Goal: Task Accomplishment & Management: Complete application form

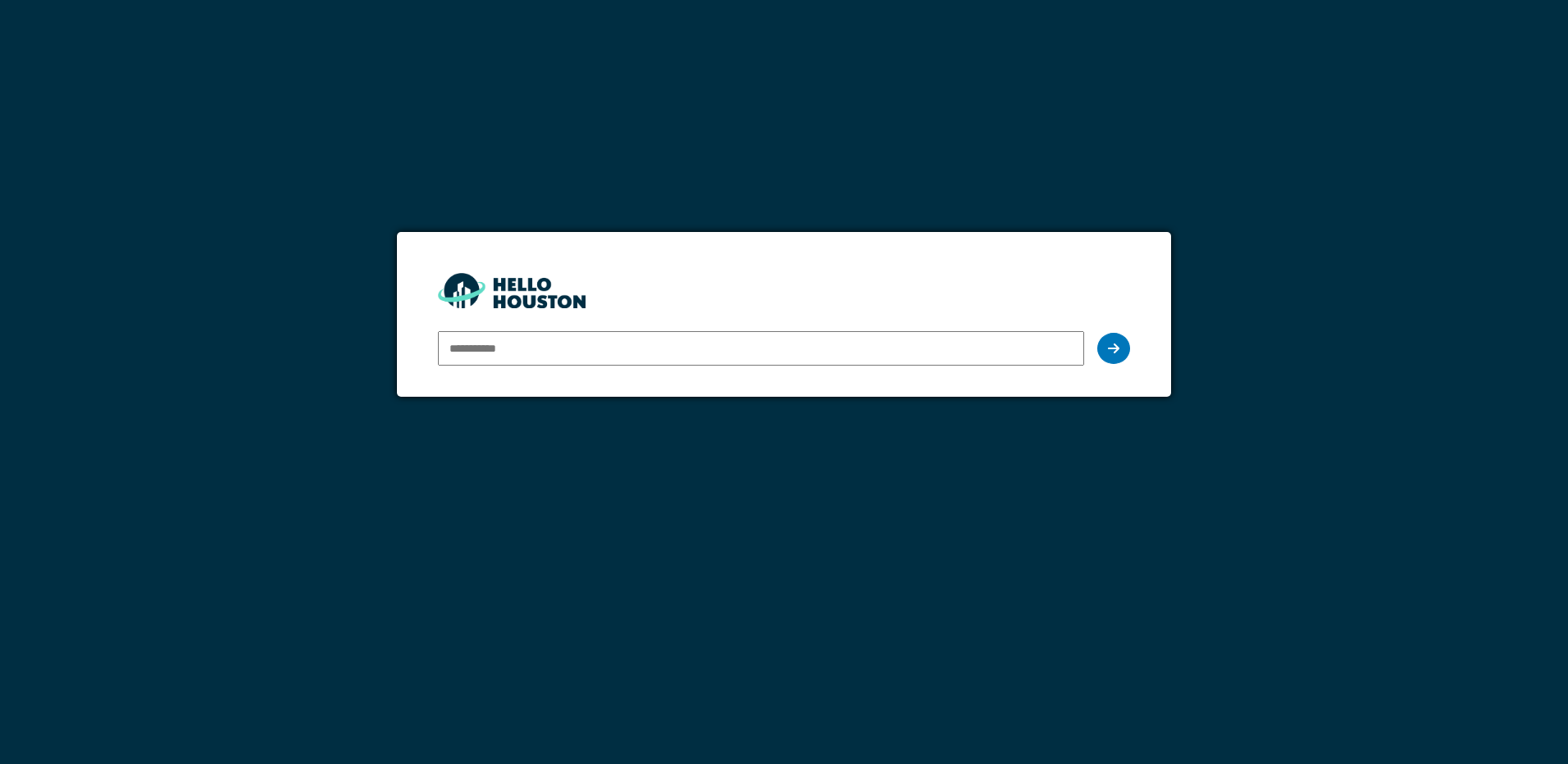
type input "*"
type input "**********"
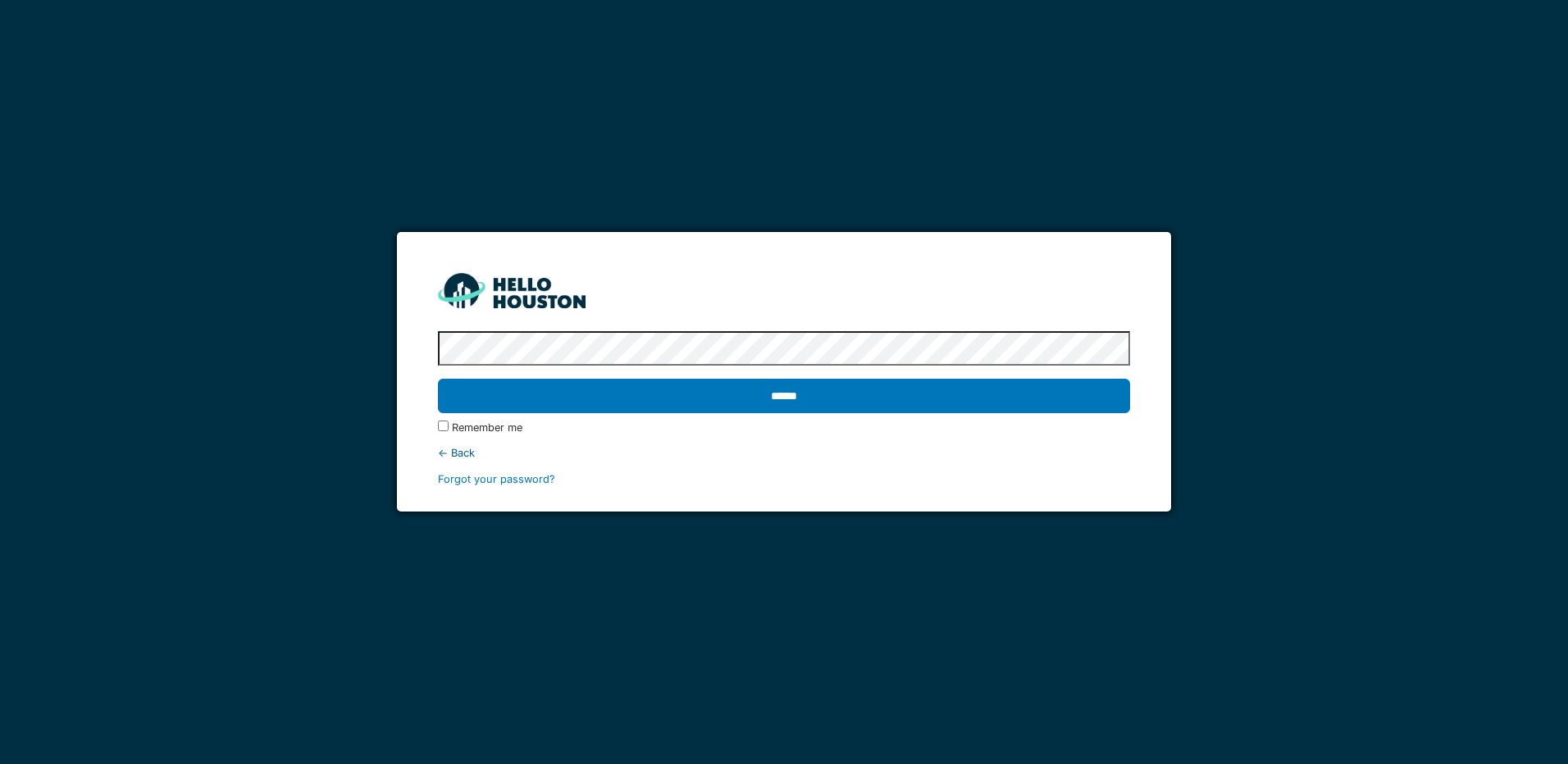
click at [438, 379] on input "******" at bounding box center [784, 396] width 691 height 34
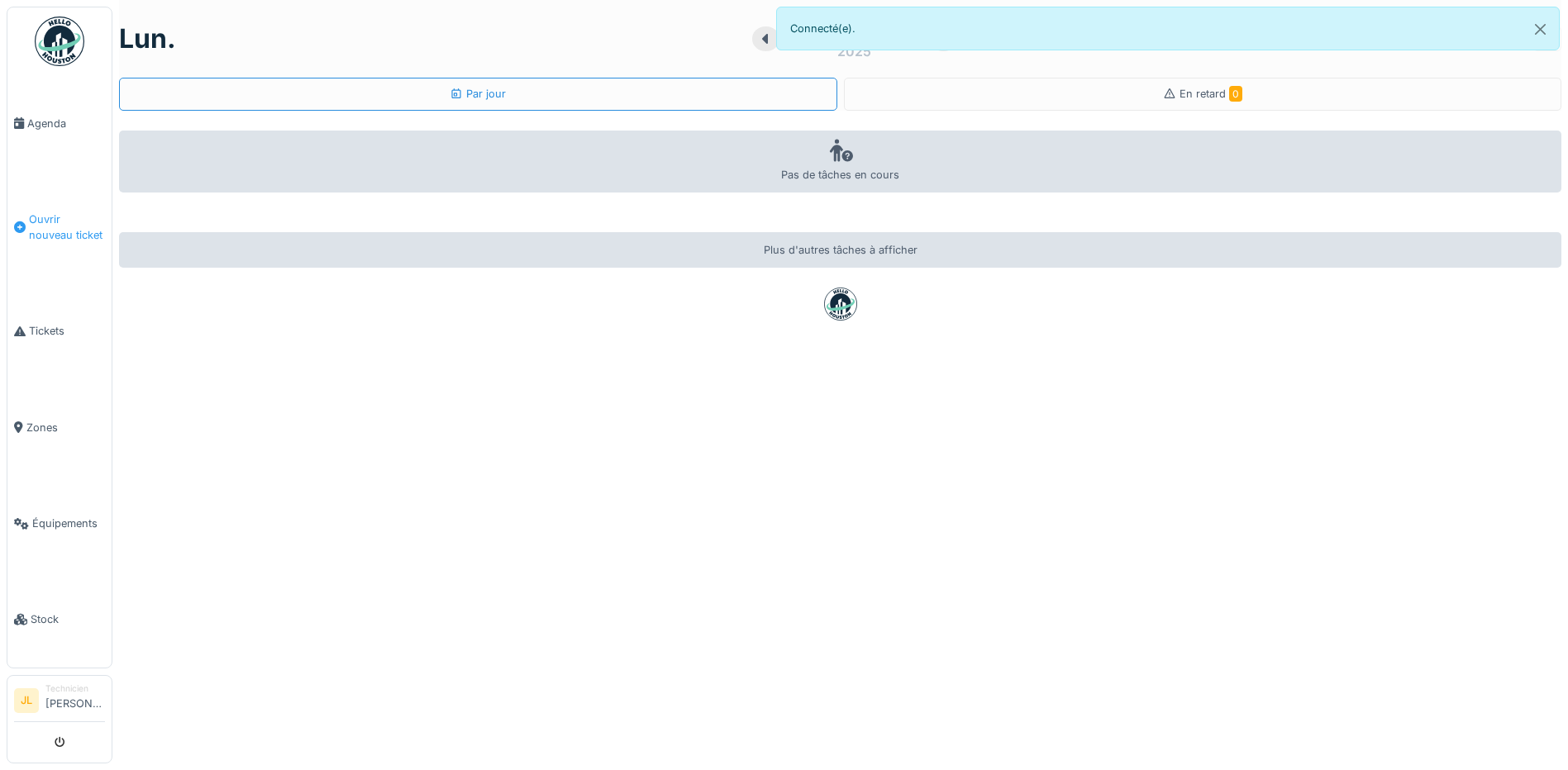
click at [63, 221] on span "Ouvrir nouveau ticket" at bounding box center [67, 227] width 76 height 32
click at [51, 212] on span "Ouvrir nouveau ticket" at bounding box center [67, 227] width 76 height 32
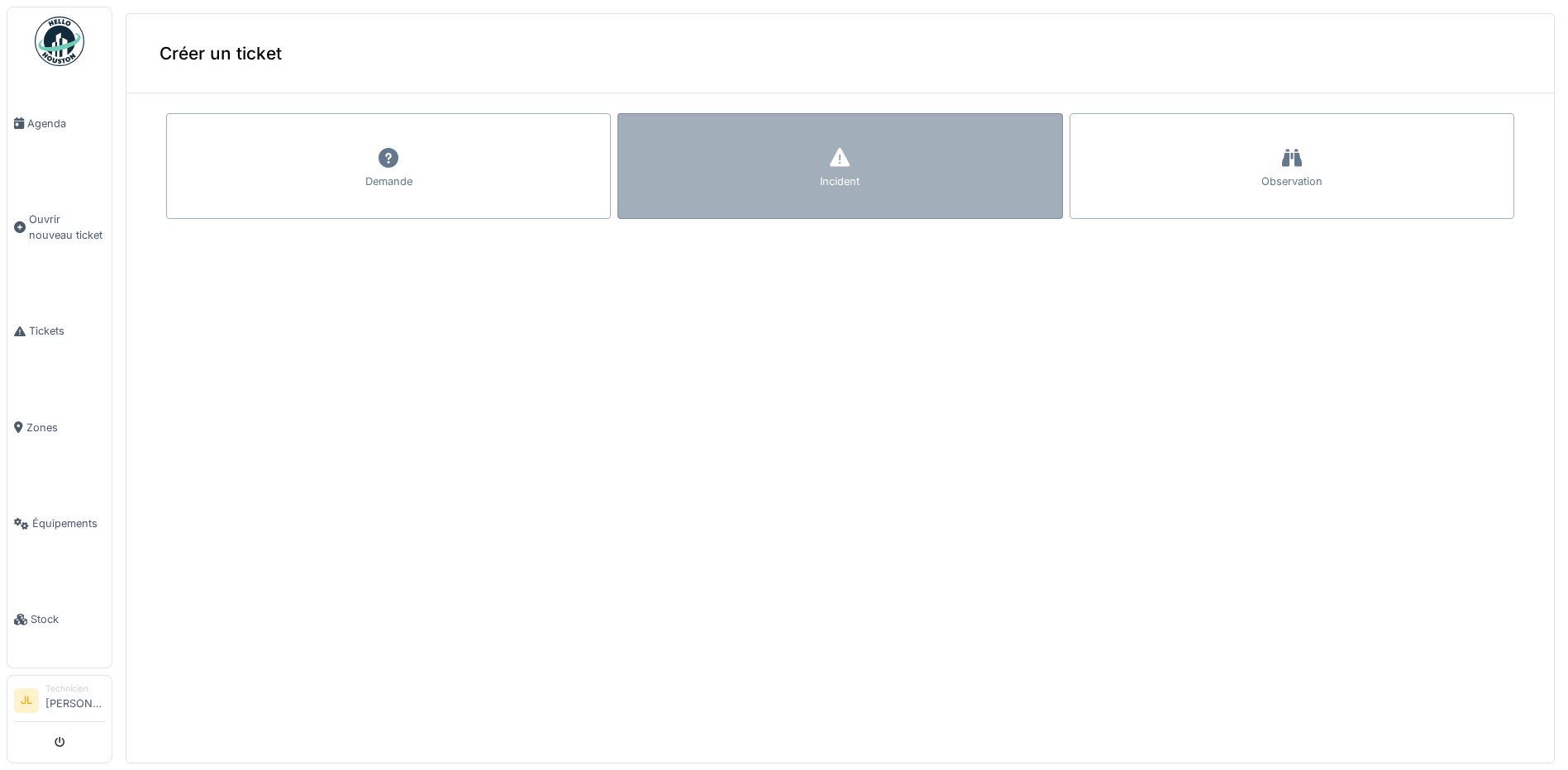
click at [830, 163] on icon at bounding box center [840, 158] width 20 height 19
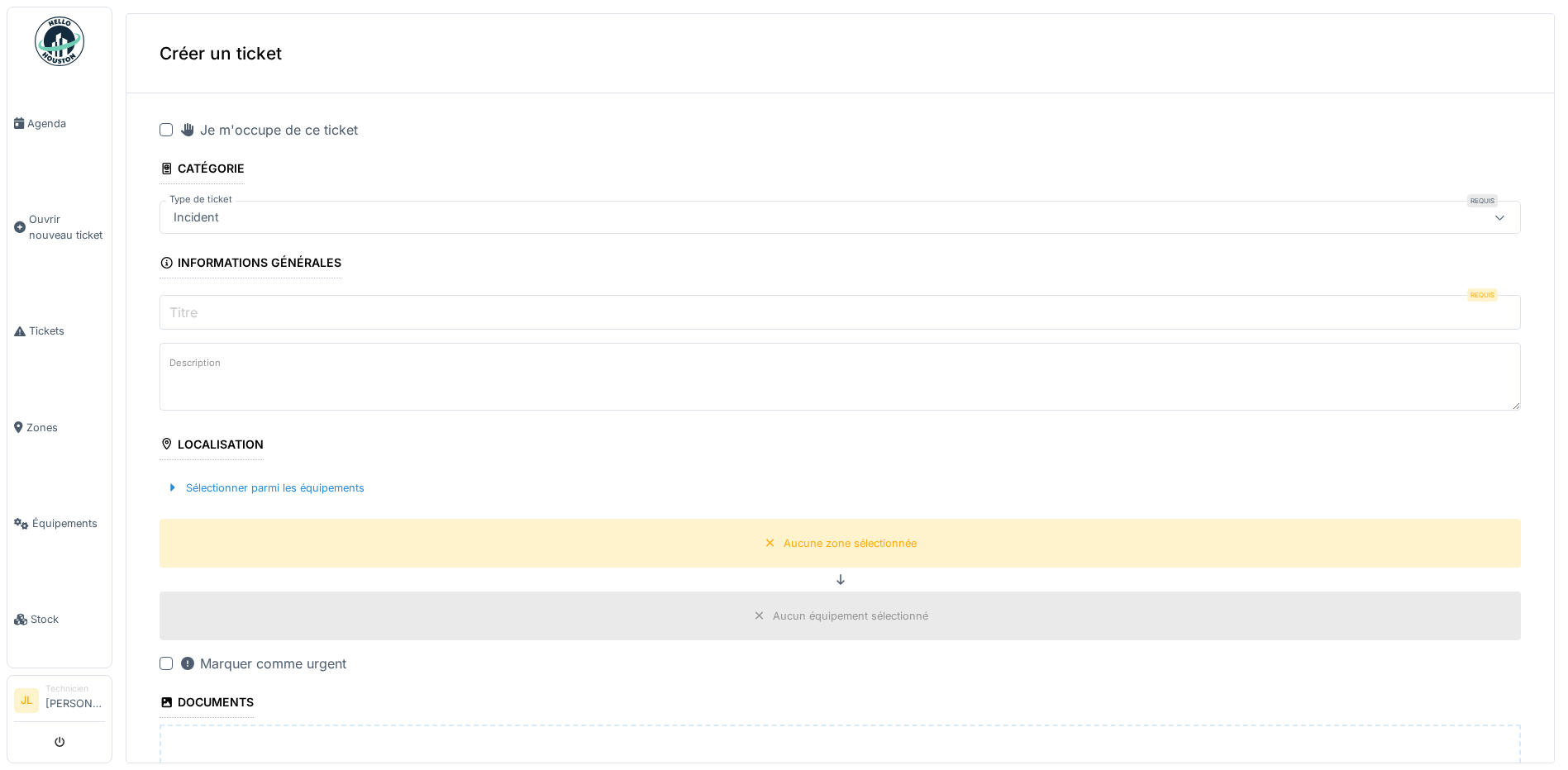
click at [166, 127] on div at bounding box center [166, 129] width 13 height 13
click at [169, 127] on icon at bounding box center [166, 129] width 7 height 7
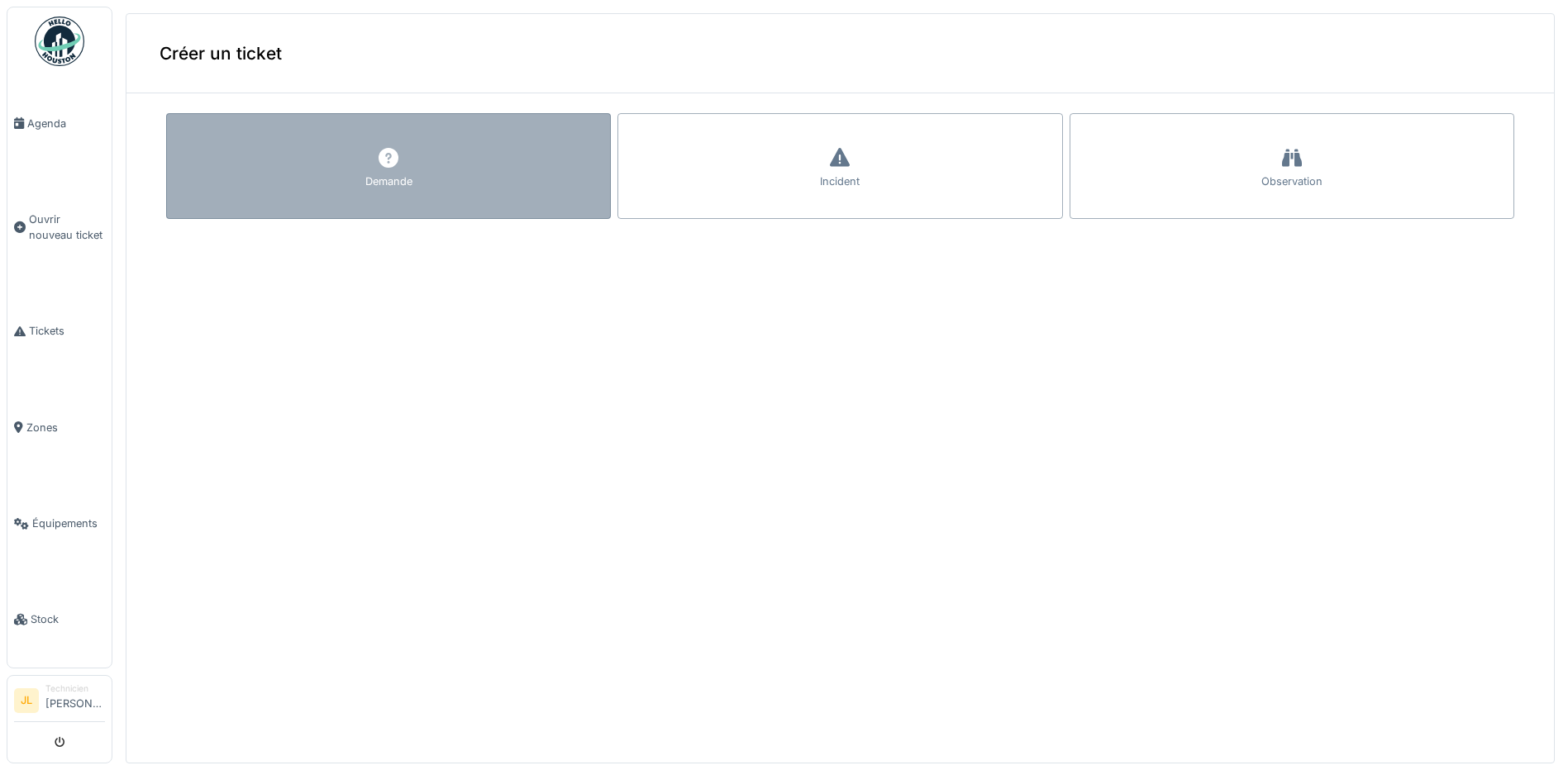
click at [376, 163] on icon at bounding box center [388, 158] width 25 height 20
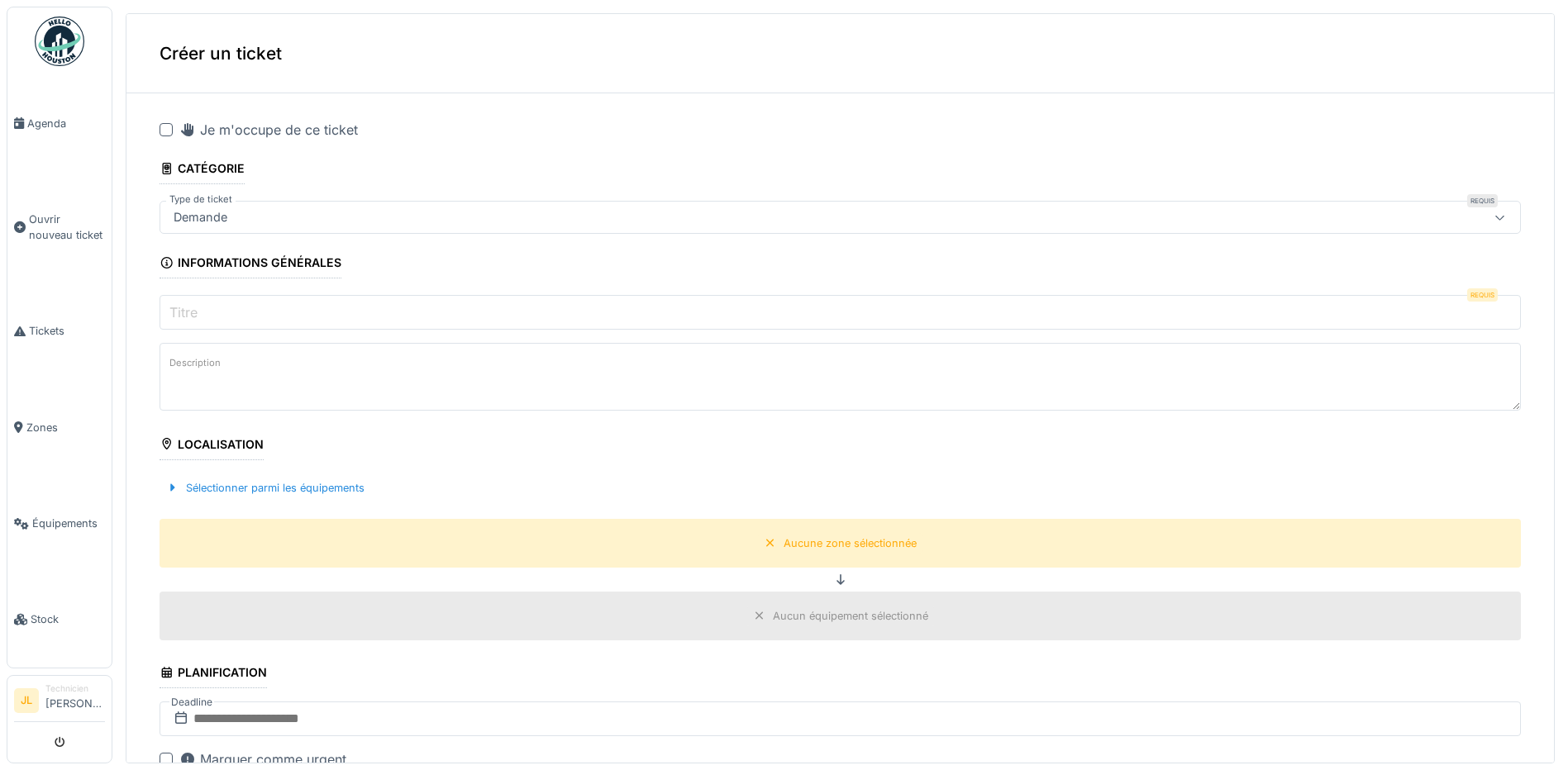
click at [165, 129] on div at bounding box center [166, 129] width 13 height 13
click at [167, 134] on div at bounding box center [166, 130] width 10 height 15
click at [57, 222] on span "Ouvrir nouveau ticket" at bounding box center [67, 227] width 76 height 32
